Goal: Task Accomplishment & Management: Use online tool/utility

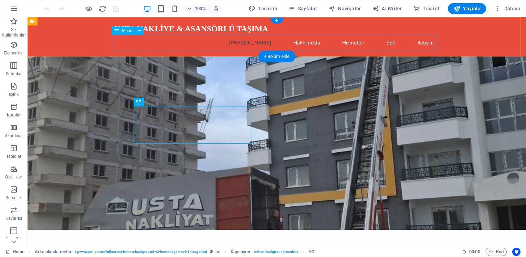
click at [304, 45] on nav "[PERSON_NAME] Hakkımızda Hizmetler SSS İletişim" at bounding box center [276, 43] width 325 height 16
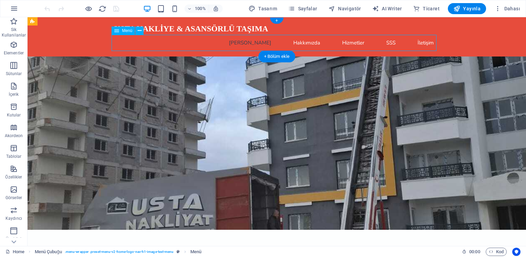
click at [304, 42] on nav "[PERSON_NAME] Hakkımızda Hizmetler SSS İletişim" at bounding box center [276, 43] width 325 height 16
click at [304, 73] on figure at bounding box center [277, 142] width 498 height 173
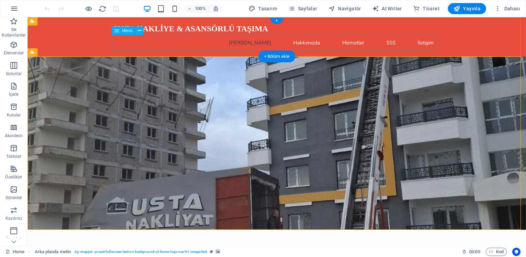
click at [303, 45] on nav "[PERSON_NAME] Hakkımızda Hizmetler SSS İletişim" at bounding box center [276, 43] width 325 height 16
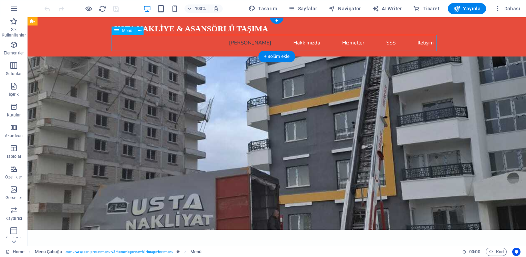
drag, startPoint x: 303, startPoint y: 45, endPoint x: 303, endPoint y: 41, distance: 3.8
click at [303, 41] on nav "[PERSON_NAME] Hakkımızda Hizmetler SSS İletişim" at bounding box center [276, 43] width 325 height 16
select select
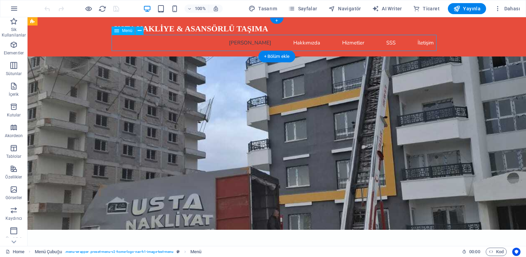
select select
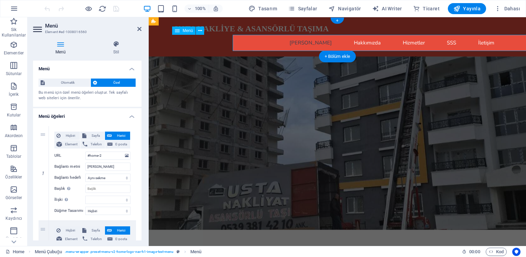
click at [303, 41] on nav "[PERSON_NAME] Hakkımızda Hizmetler SSS İletişim" at bounding box center [337, 43] width 325 height 16
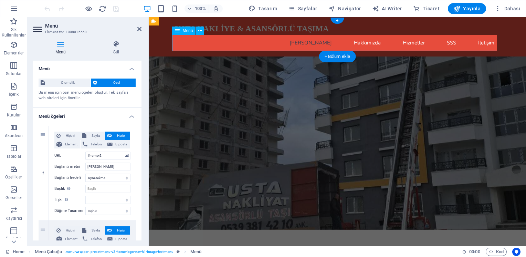
click at [303, 41] on nav "[PERSON_NAME] Hakkımızda Hizmetler SSS İletişim" at bounding box center [337, 43] width 325 height 16
click at [361, 39] on nav "[PERSON_NAME] Hakkımızda Hizmetler SSS İletişim" at bounding box center [337, 43] width 325 height 16
click at [138, 27] on icon at bounding box center [139, 29] width 4 height 6
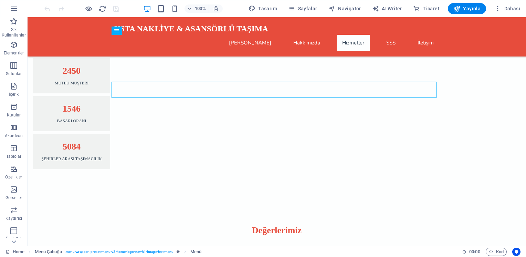
scroll to position [1193, 0]
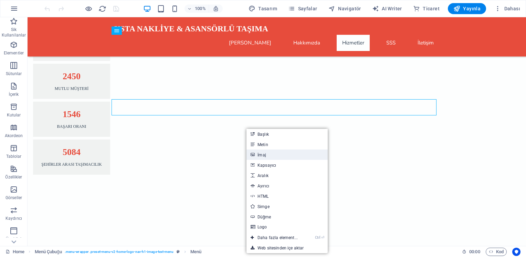
click at [253, 151] on icon at bounding box center [251, 154] width 3 height 10
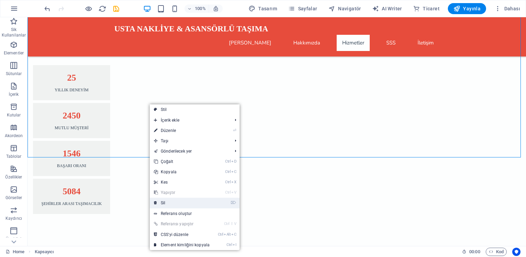
click at [160, 201] on link "⌦ Sil" at bounding box center [182, 202] width 64 height 10
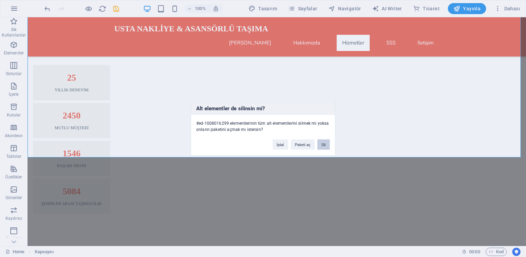
click at [318, 144] on button "Sil" at bounding box center [323, 144] width 12 height 10
